Goal: Transaction & Acquisition: Download file/media

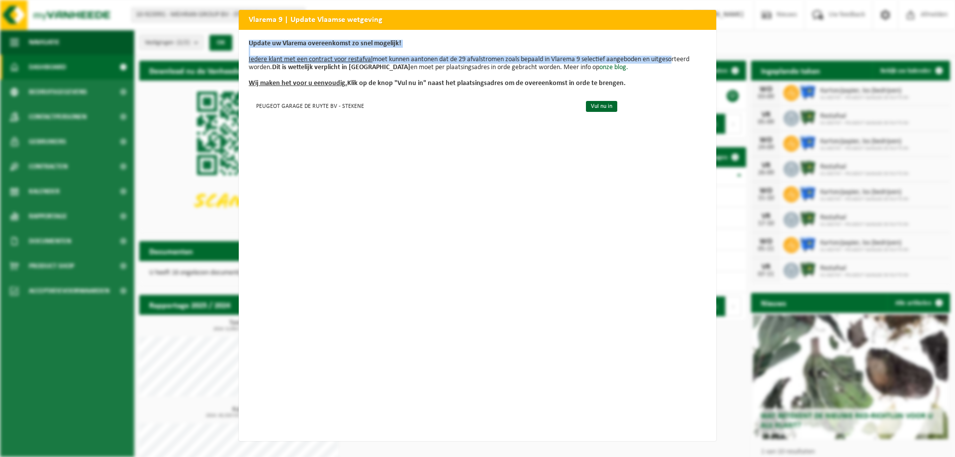
drag, startPoint x: 672, startPoint y: 23, endPoint x: 670, endPoint y: 58, distance: 34.9
click at [670, 58] on div "Vlarema 9 | Update Vlaamse wetgeving Update uw Vlarema overeenkomst zo snel mog…" at bounding box center [477, 225] width 477 height 431
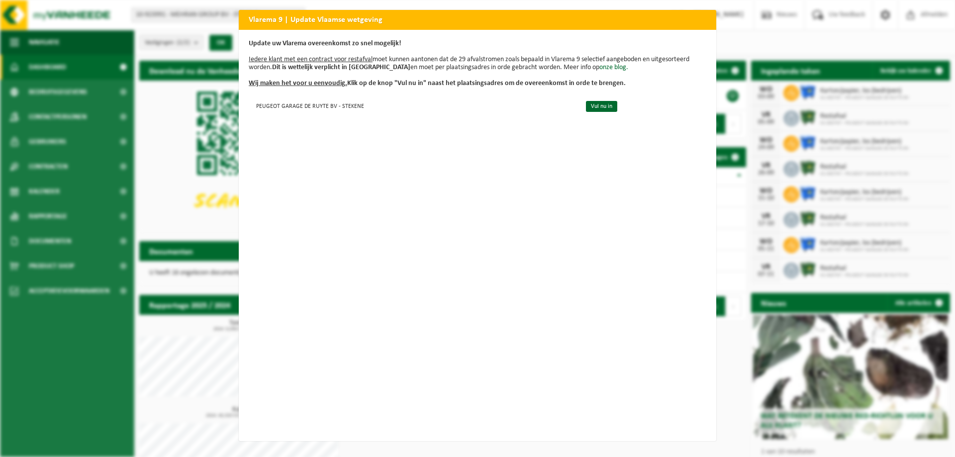
click at [550, 142] on div "Update uw Vlarema overeenkomst zo snel mogelijk! Iedere klant met een contract …" at bounding box center [477, 235] width 477 height 411
click at [598, 105] on link "Vul nu in" at bounding box center [601, 106] width 31 height 11
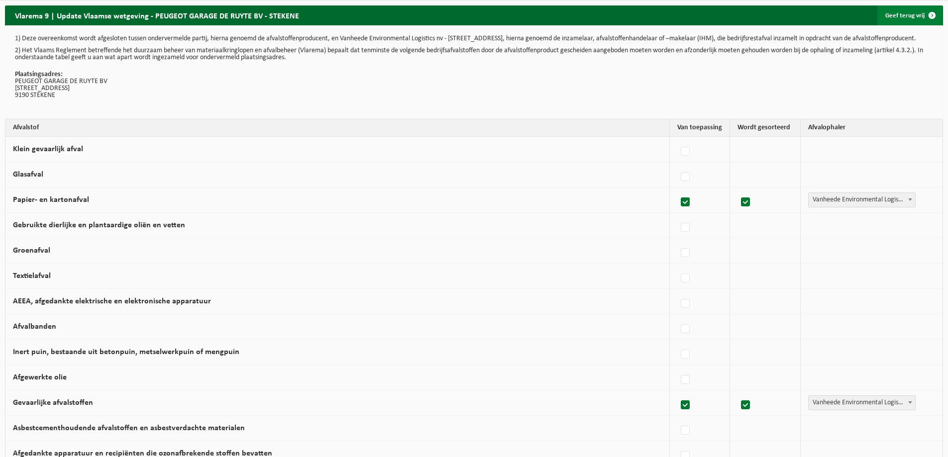
click at [911, 17] on link "Geef terug vrij" at bounding box center [909, 15] width 65 height 20
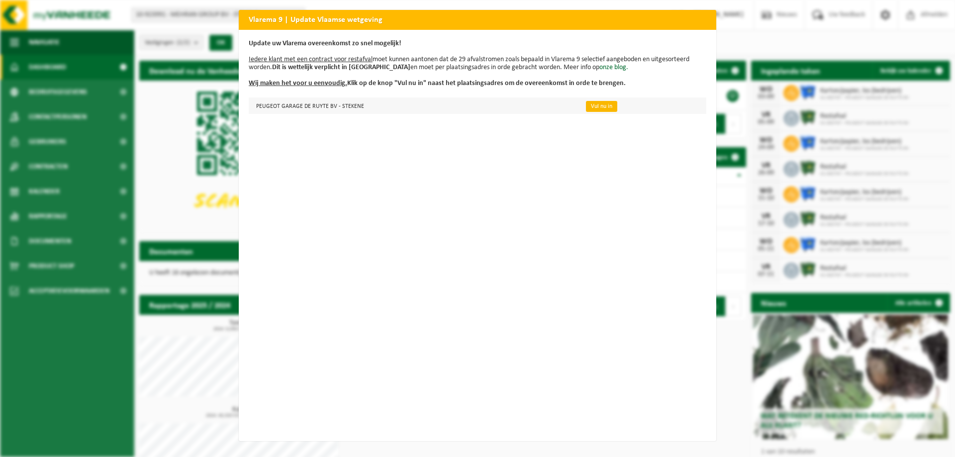
click at [592, 107] on link "Vul nu in" at bounding box center [601, 106] width 31 height 11
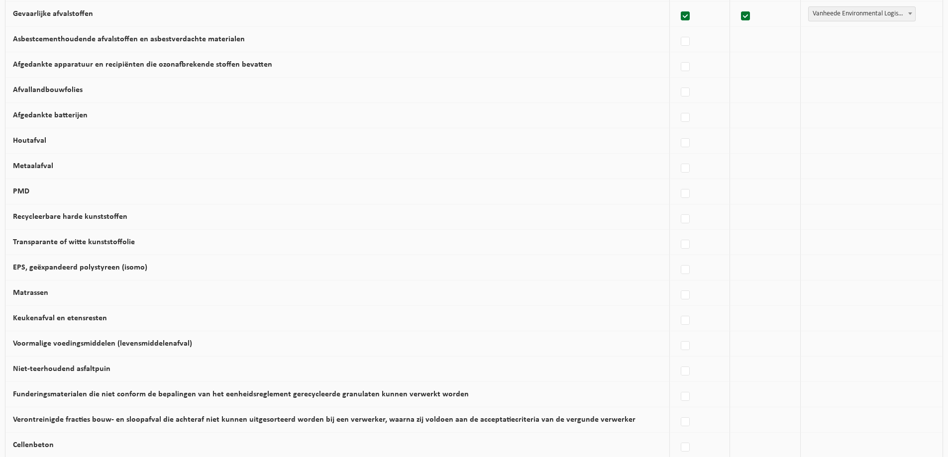
scroll to position [545, 0]
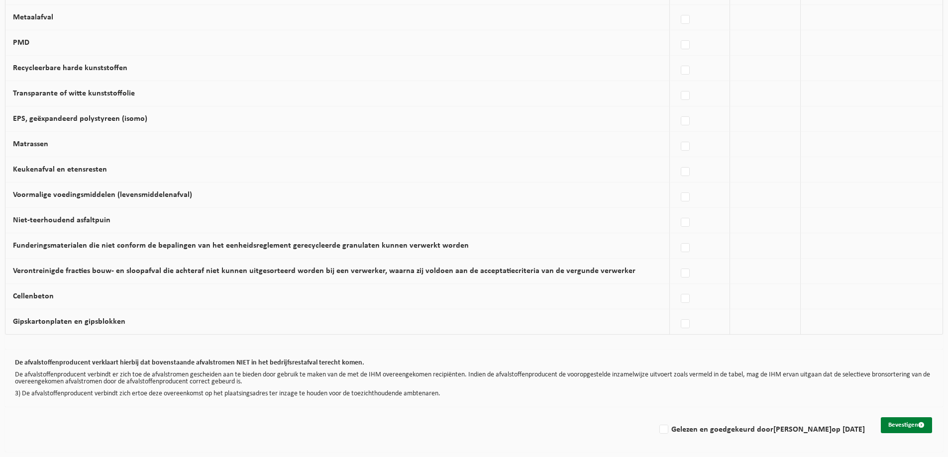
click at [899, 422] on button "Bevestigen" at bounding box center [905, 425] width 51 height 16
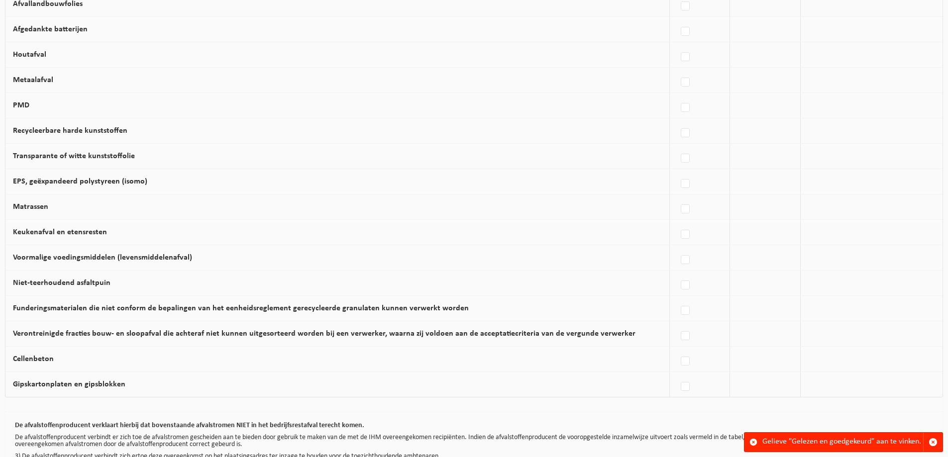
scroll to position [545, 0]
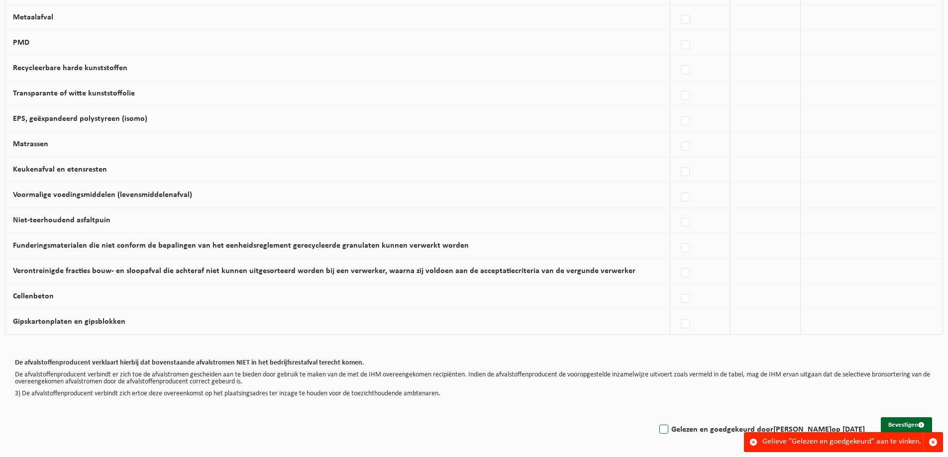
click at [683, 429] on label "Gelezen en goedgekeurd door HAMID MATIN op 03/09/25" at bounding box center [760, 429] width 207 height 15
click at [656, 417] on input "Gelezen en goedgekeurd door HAMID MATIN op 03/09/25" at bounding box center [655, 417] width 0 height 0
checkbox input "true"
click at [931, 444] on span "button" at bounding box center [932, 442] width 9 height 9
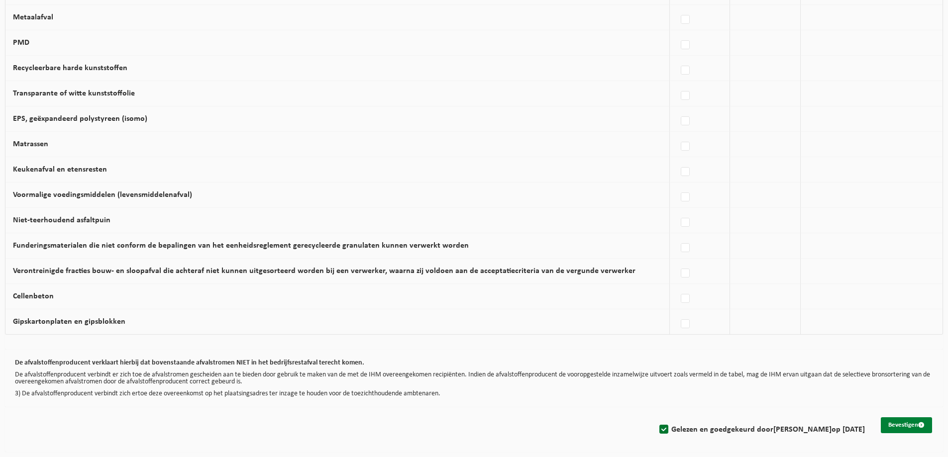
click at [898, 420] on button "Bevestigen" at bounding box center [905, 425] width 51 height 16
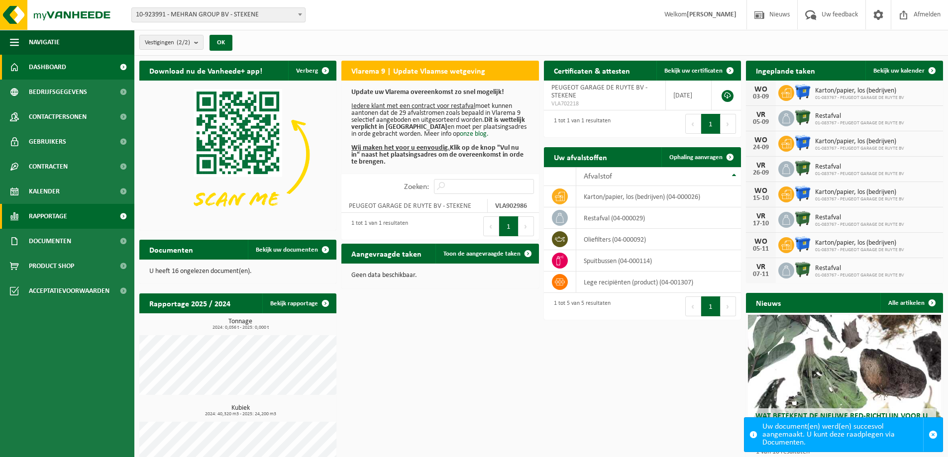
click at [87, 217] on link "Rapportage" at bounding box center [67, 216] width 134 height 25
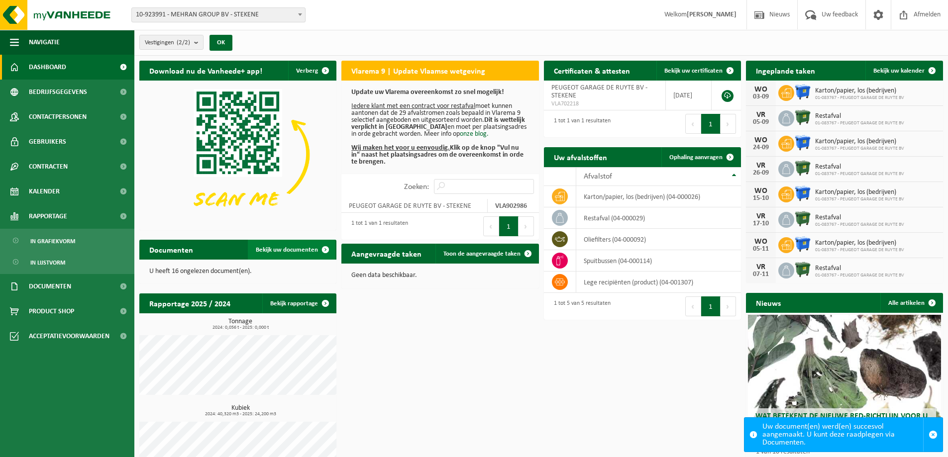
click at [298, 251] on span "Bekijk uw documenten" at bounding box center [287, 250] width 62 height 6
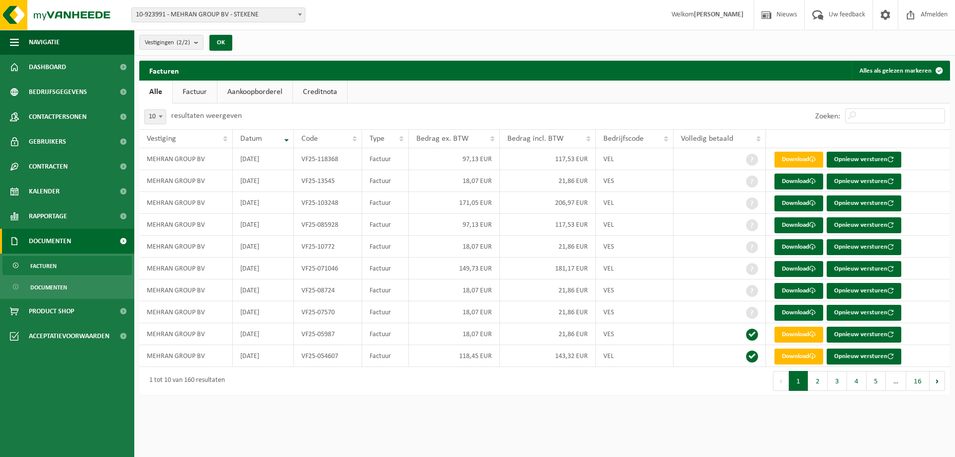
click at [191, 91] on link "Factuur" at bounding box center [195, 92] width 44 height 23
click at [61, 267] on link "Facturen" at bounding box center [66, 265] width 129 height 19
click at [367, 112] on div "10 25 50 100 10 resultaten weergeven" at bounding box center [341, 116] width 405 height 26
click at [819, 381] on button "2" at bounding box center [817, 381] width 19 height 20
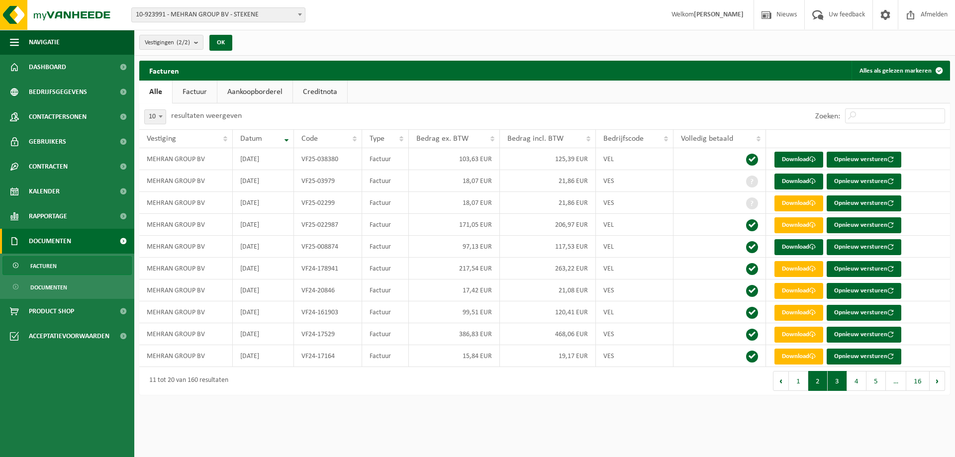
click at [835, 380] on button "3" at bounding box center [837, 381] width 19 height 20
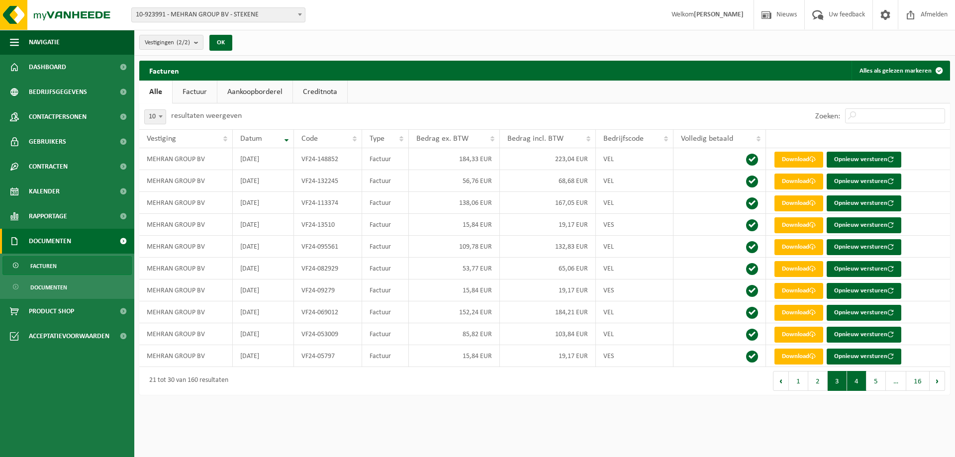
click at [850, 379] on button "4" at bounding box center [856, 381] width 19 height 20
click at [797, 380] on button "1" at bounding box center [798, 381] width 19 height 20
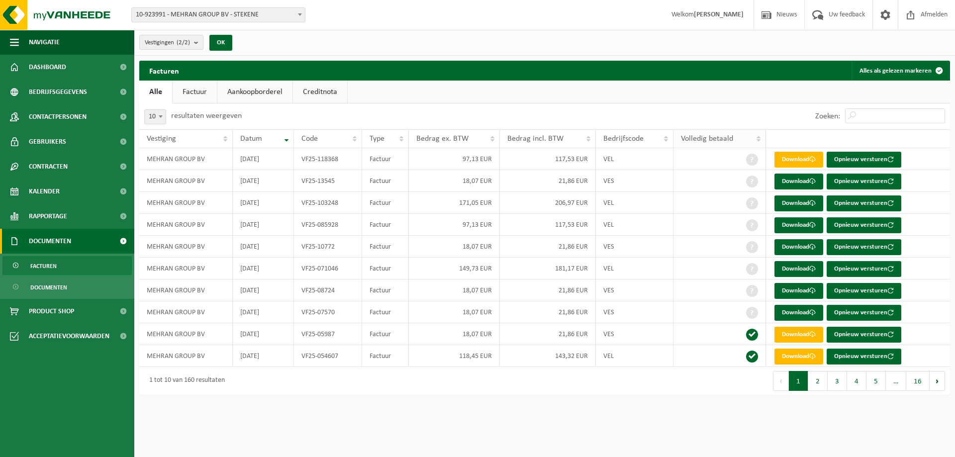
click at [759, 140] on th "Volledig betaald" at bounding box center [719, 138] width 93 height 19
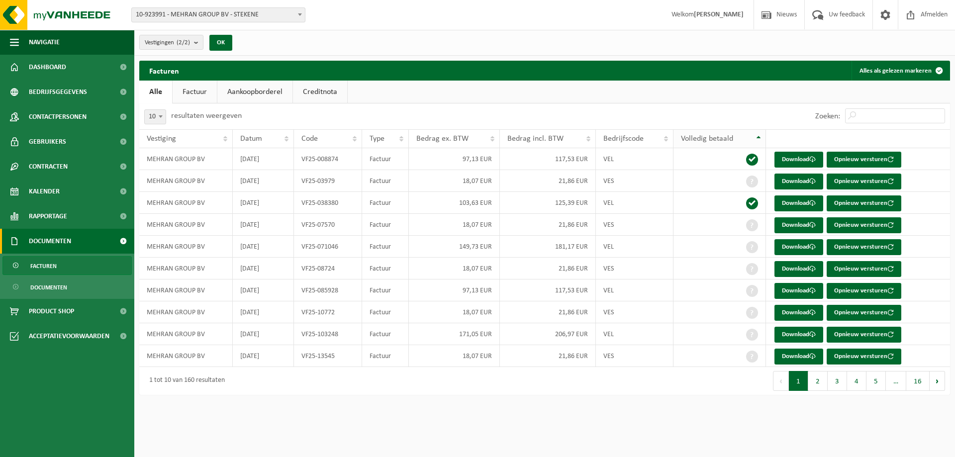
click at [759, 137] on th "Volledig betaald" at bounding box center [719, 138] width 93 height 19
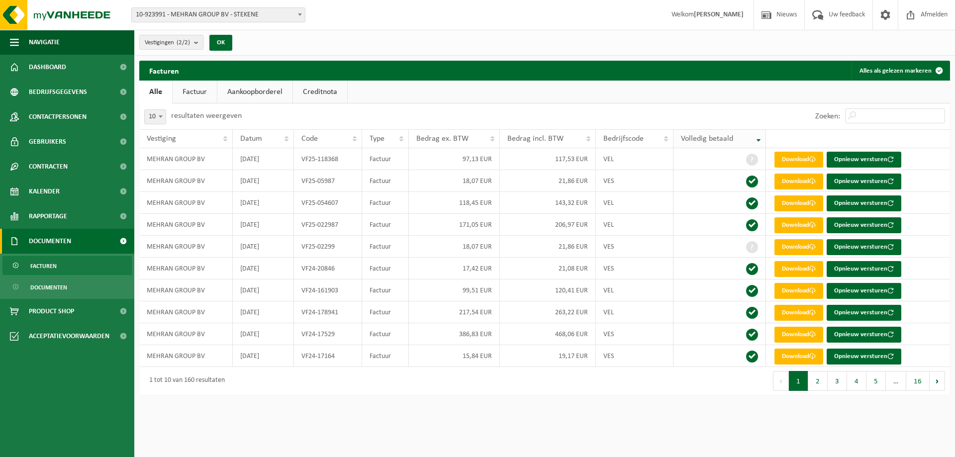
click at [758, 141] on th "Volledig betaald" at bounding box center [719, 138] width 93 height 19
click at [759, 137] on th "Volledig betaald" at bounding box center [719, 138] width 93 height 19
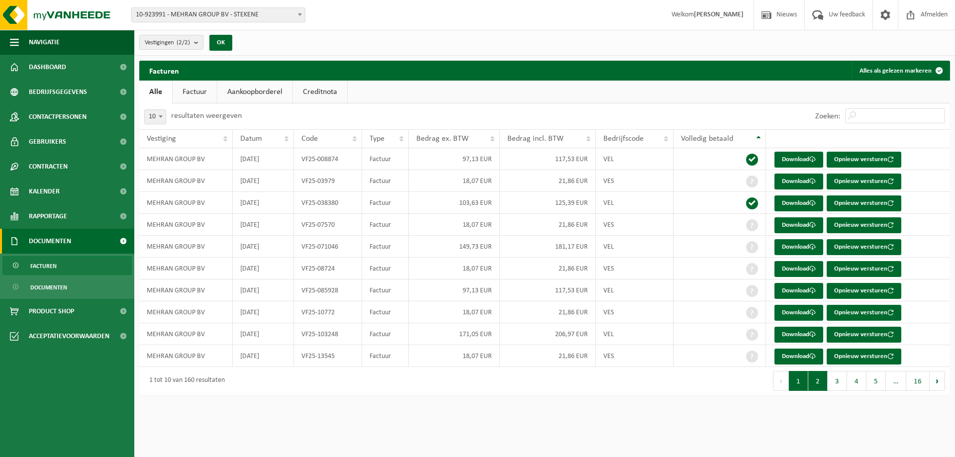
click at [815, 381] on button "2" at bounding box center [817, 381] width 19 height 20
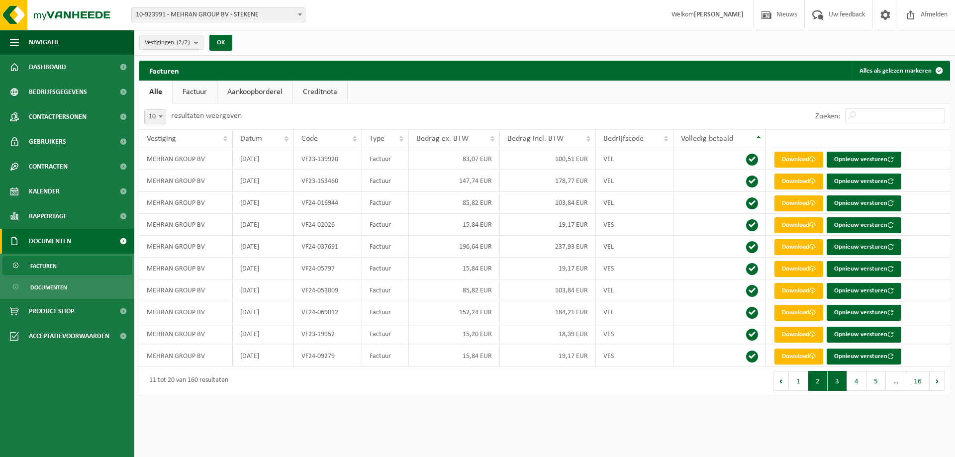
click at [834, 380] on button "3" at bounding box center [837, 381] width 19 height 20
click at [855, 380] on button "4" at bounding box center [856, 381] width 19 height 20
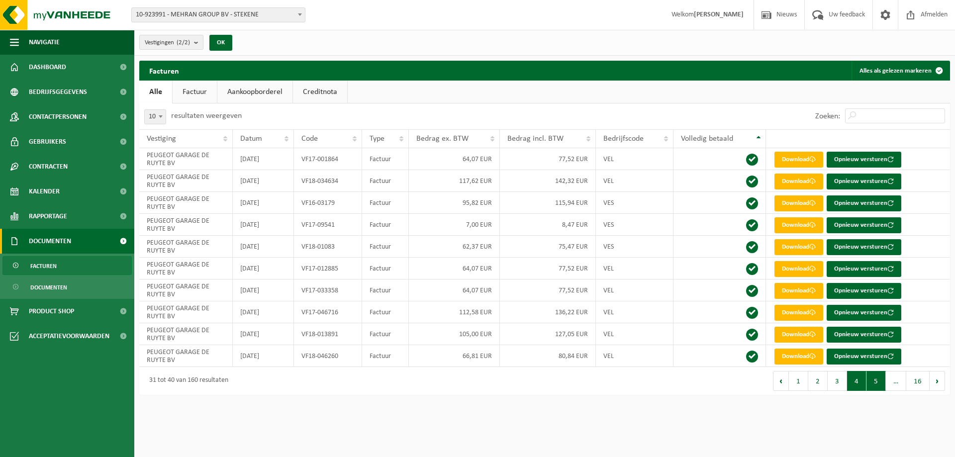
click at [878, 380] on button "5" at bounding box center [875, 381] width 19 height 20
click at [890, 380] on span "…" at bounding box center [896, 381] width 20 height 20
click at [932, 381] on button "Volgende" at bounding box center [937, 381] width 15 height 20
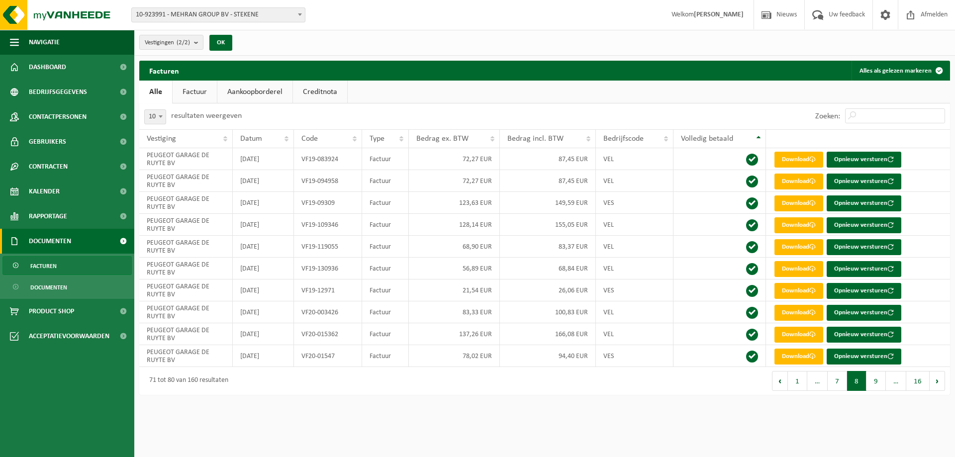
click at [932, 381] on button "Volgende" at bounding box center [937, 381] width 15 height 20
click at [790, 387] on button "1" at bounding box center [789, 381] width 19 height 20
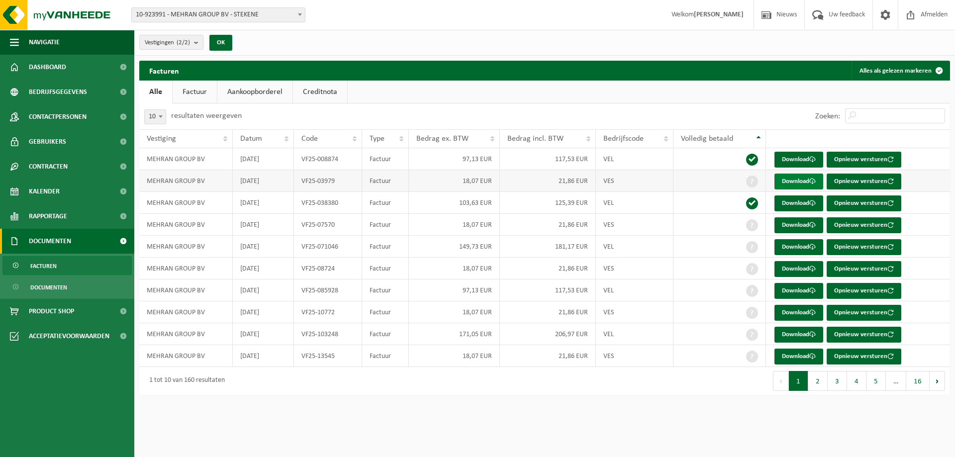
click at [780, 180] on link "Download" at bounding box center [798, 182] width 49 height 16
click at [795, 227] on link "Download" at bounding box center [798, 225] width 49 height 16
click at [751, 245] on span at bounding box center [752, 247] width 12 height 12
click at [752, 247] on span at bounding box center [752, 247] width 12 height 12
click at [786, 247] on link "Download" at bounding box center [798, 247] width 49 height 16
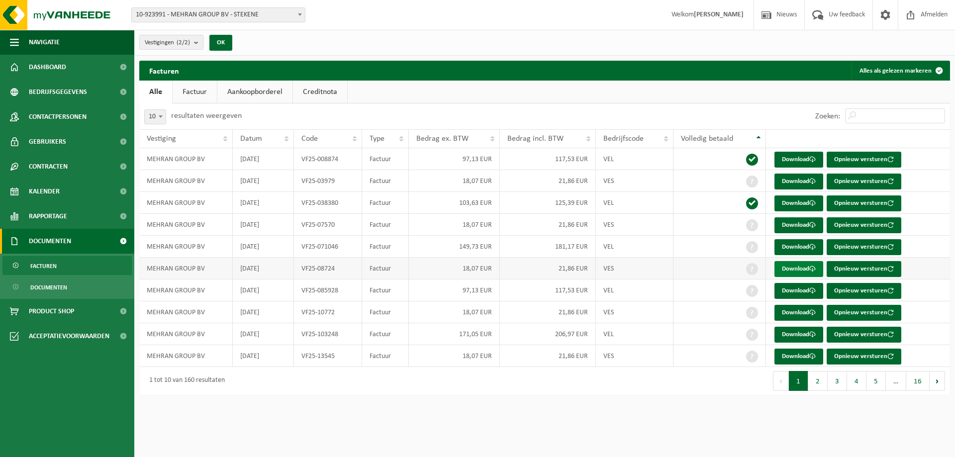
click at [784, 268] on link "Download" at bounding box center [798, 269] width 49 height 16
click at [789, 290] on link "Download" at bounding box center [798, 291] width 49 height 16
click at [789, 312] on link "Download" at bounding box center [798, 313] width 49 height 16
click at [791, 333] on link "Download" at bounding box center [798, 335] width 49 height 16
click at [787, 353] on link "Download" at bounding box center [798, 357] width 49 height 16
